Goal: Task Accomplishment & Management: Check status

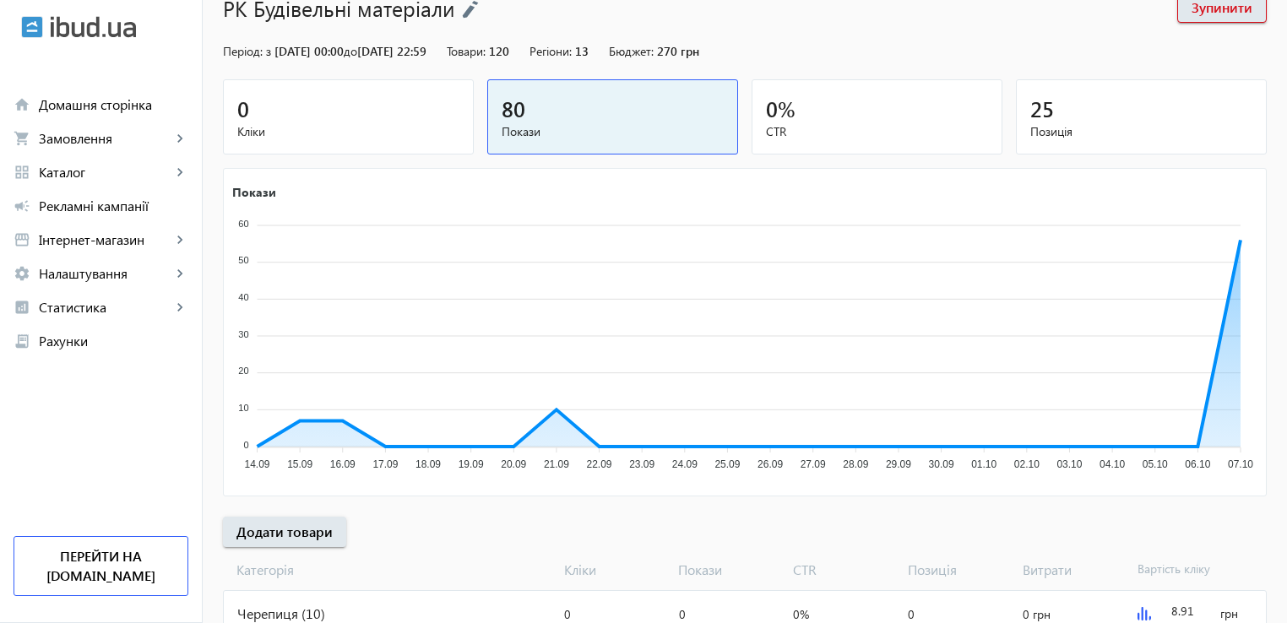
scroll to position [160, 0]
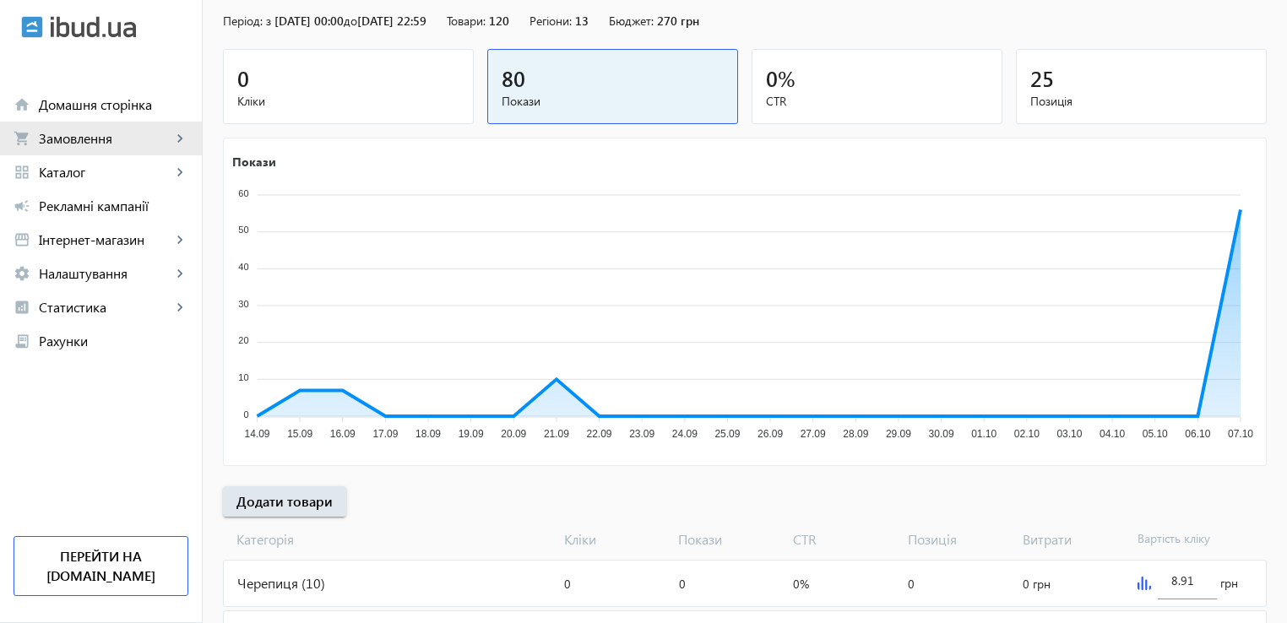
click at [133, 147] on link "shopping_cart Замовлення keyboard_arrow_right" at bounding box center [101, 139] width 202 height 34
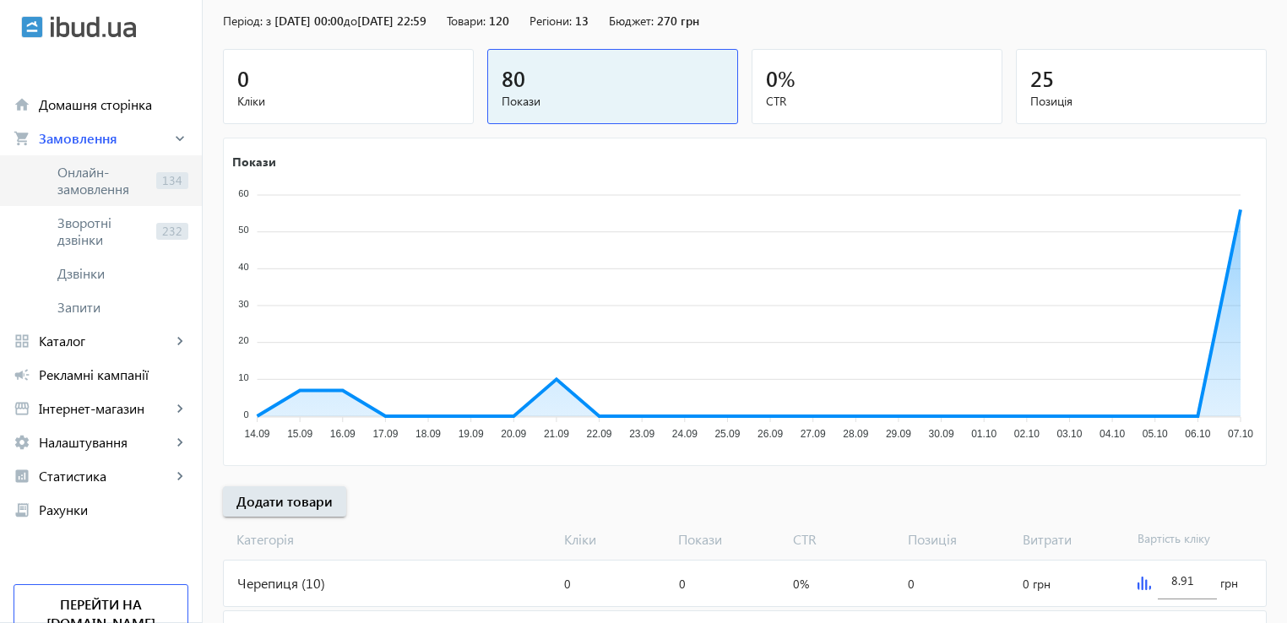
click at [123, 182] on span "Онлайн-замовлення" at bounding box center [103, 181] width 92 height 34
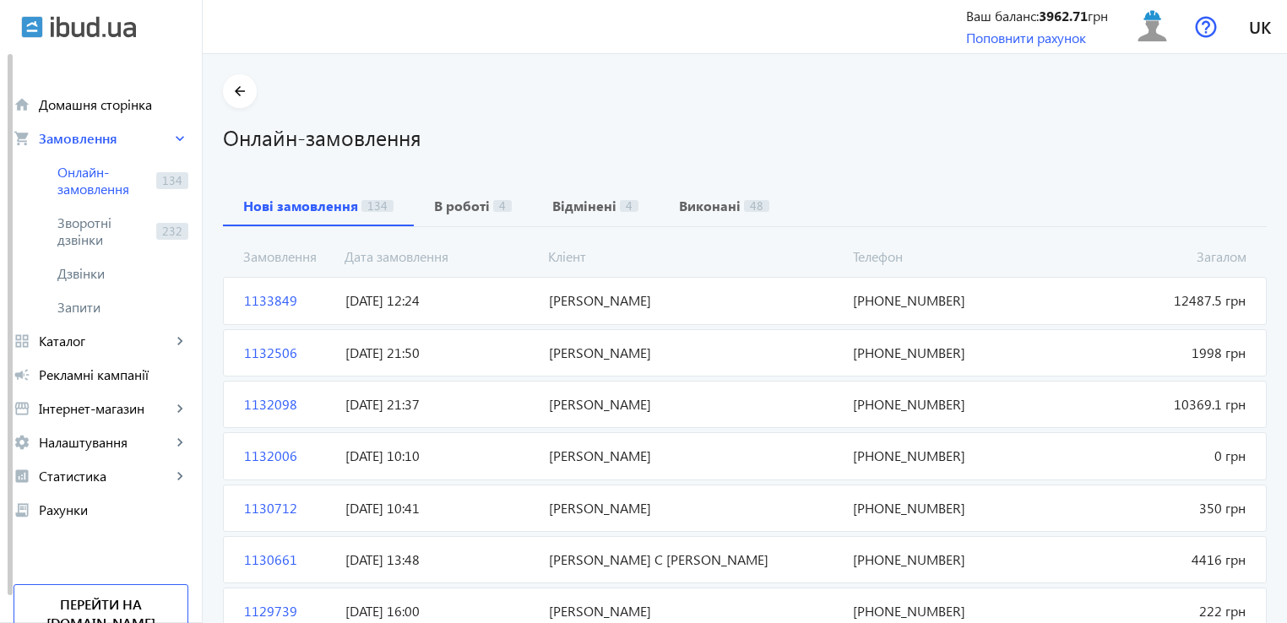
click at [341, 306] on span "[DATE] 12:24" at bounding box center [440, 300] width 203 height 19
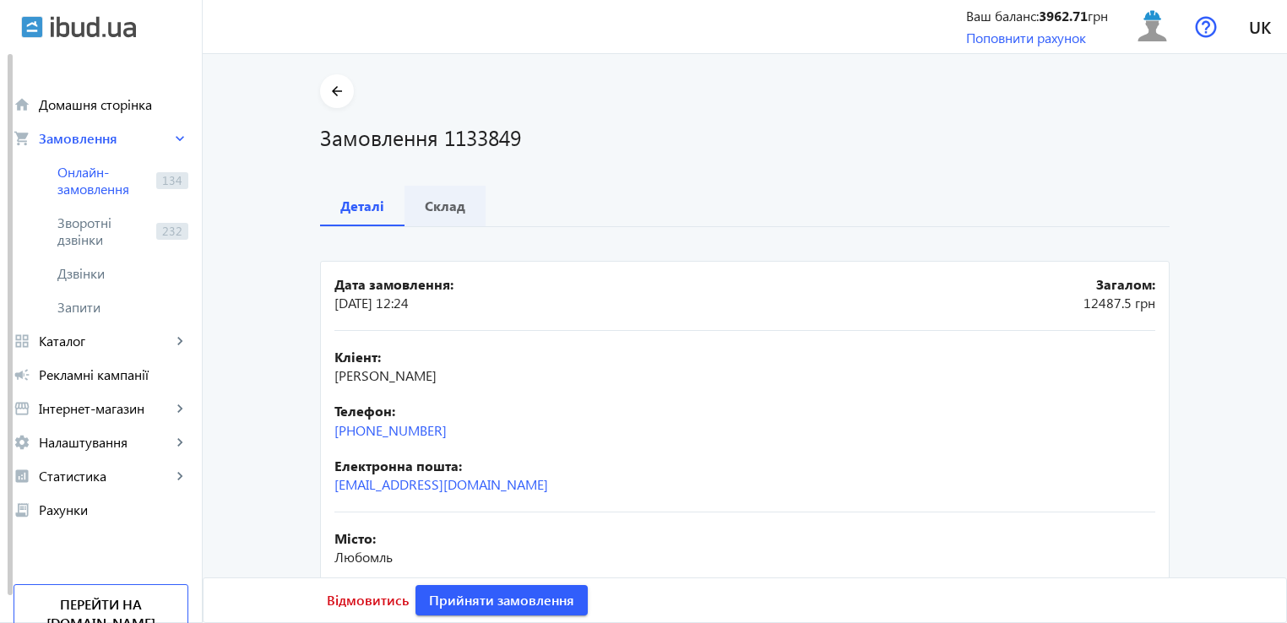
click at [437, 210] on b "Склад" at bounding box center [445, 206] width 41 height 14
